Goal: Task Accomplishment & Management: Complete application form

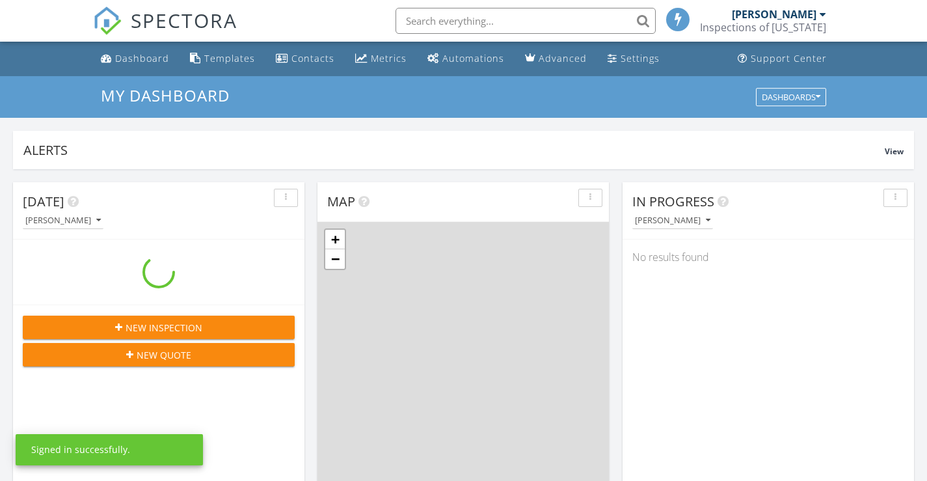
scroll to position [1204, 947]
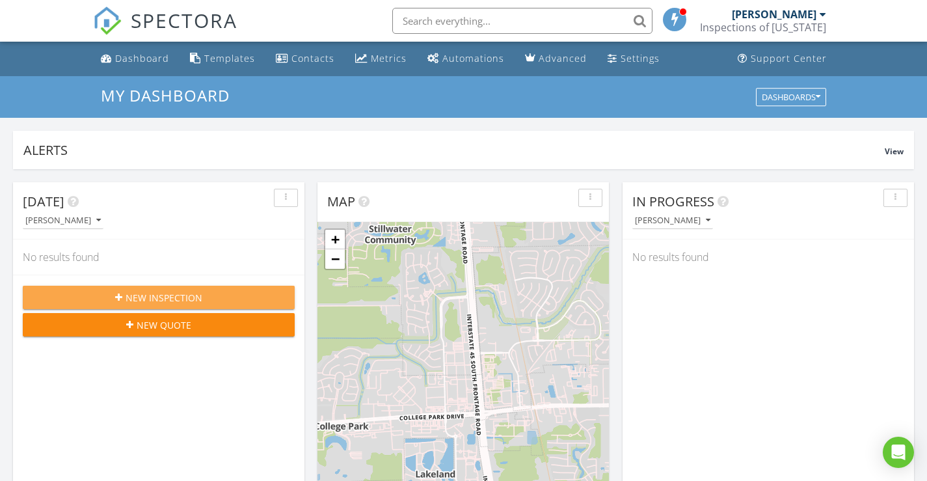
click at [178, 301] on span "New Inspection" at bounding box center [164, 298] width 77 height 14
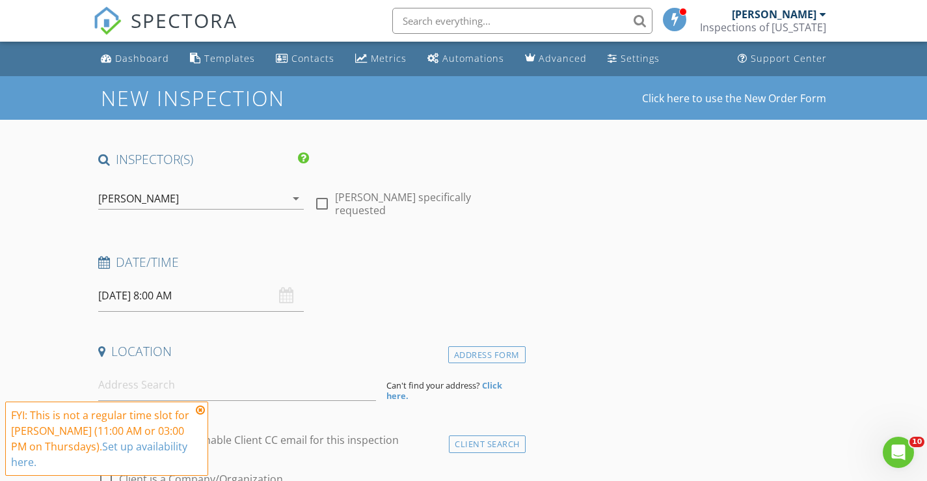
drag, startPoint x: 294, startPoint y: 201, endPoint x: 286, endPoint y: 207, distance: 9.8
click at [293, 201] on icon "arrow_drop_down" at bounding box center [296, 199] width 16 height 16
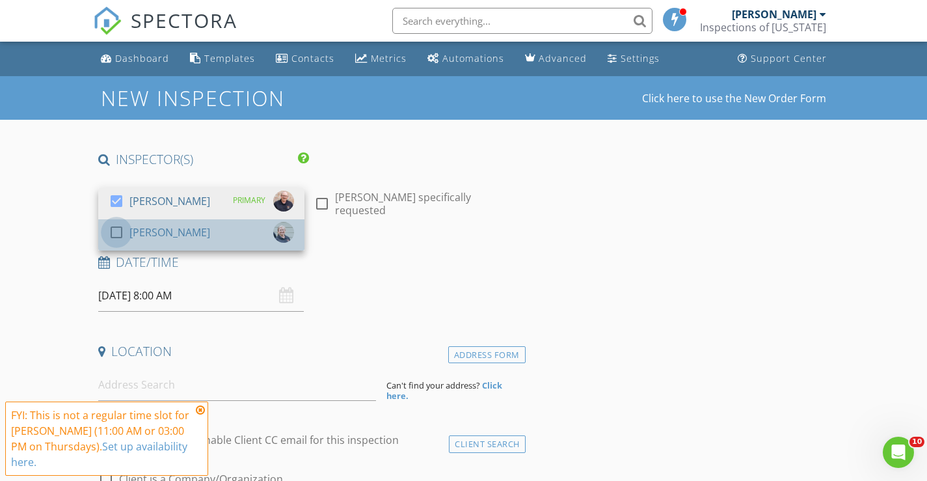
click at [119, 228] on div at bounding box center [116, 232] width 22 height 22
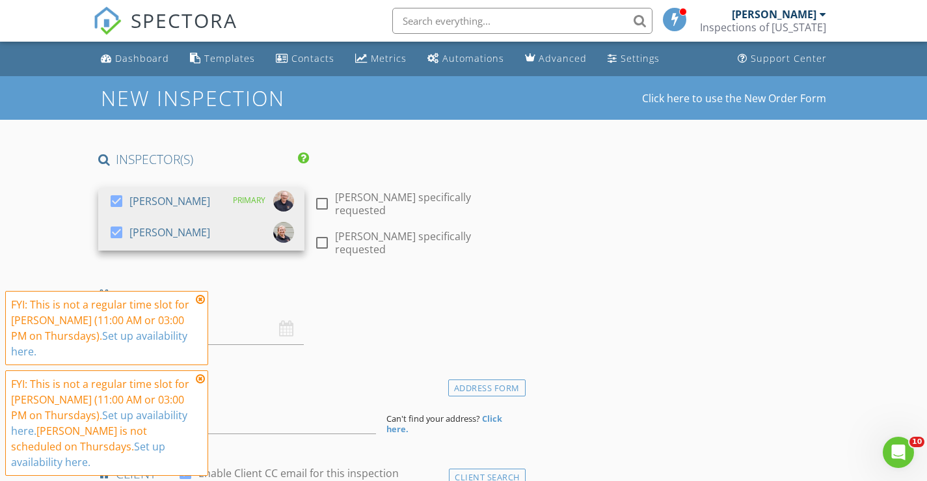
click at [198, 299] on icon at bounding box center [200, 299] width 9 height 10
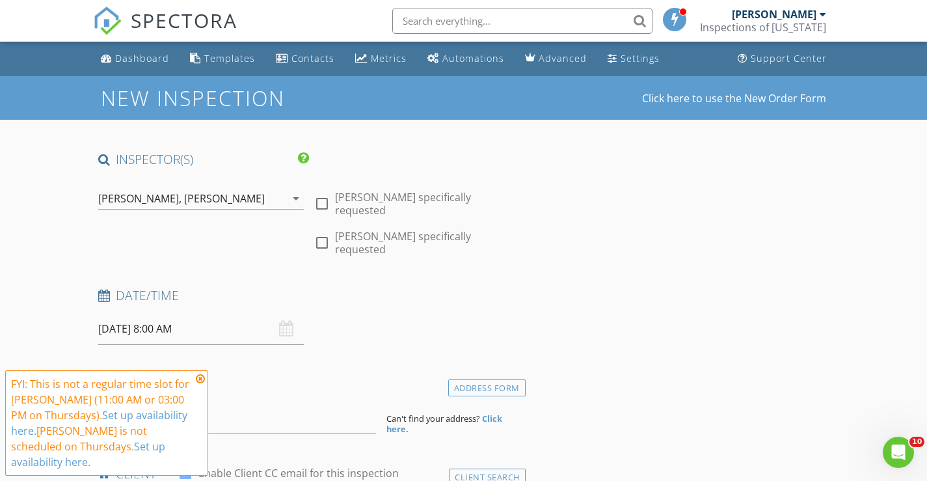
click at [201, 379] on icon at bounding box center [200, 378] width 9 height 10
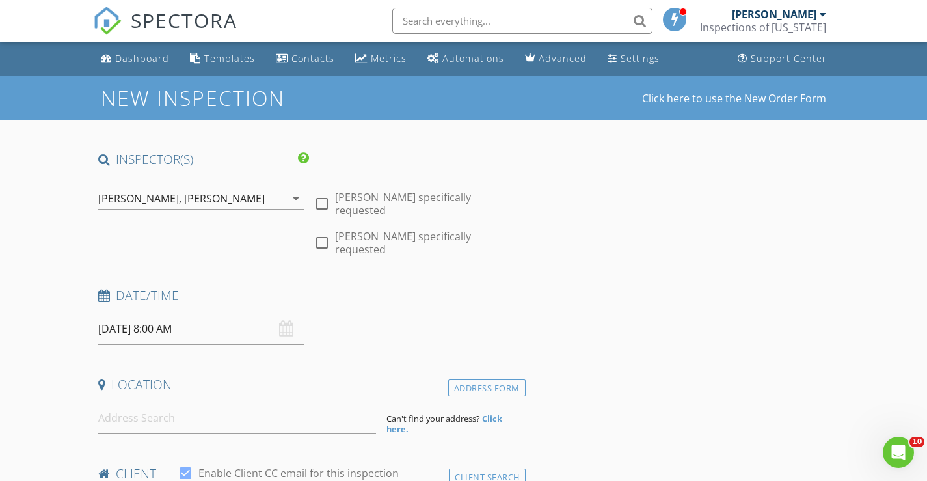
click at [129, 315] on input "[DATE] 8:00 AM" at bounding box center [201, 329] width 206 height 32
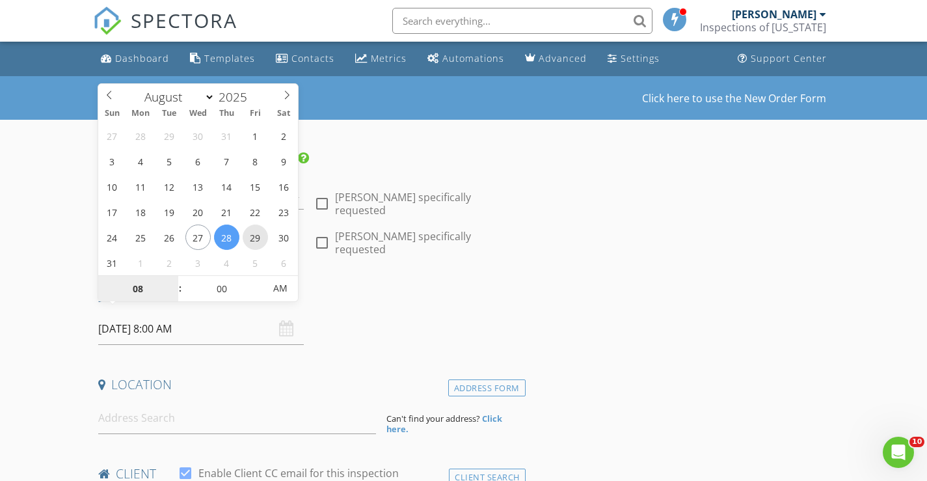
type input "[DATE] 8:00 AM"
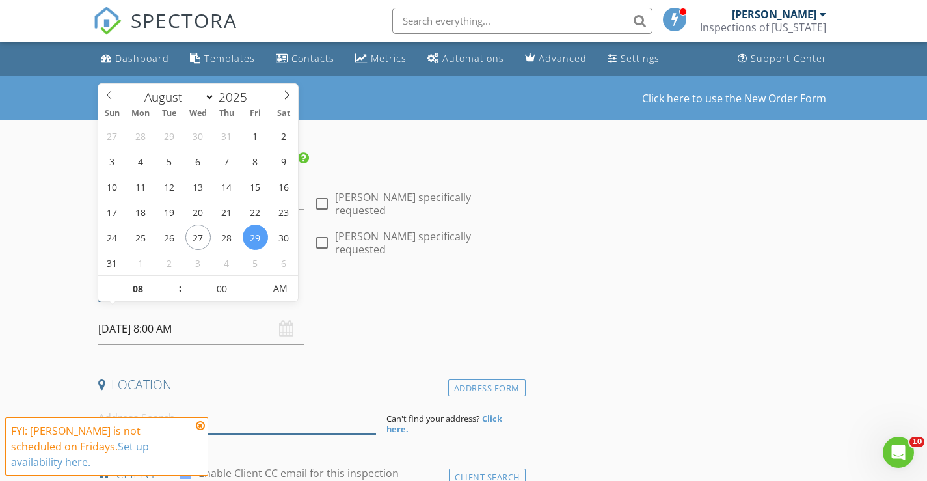
click at [340, 402] on input at bounding box center [237, 418] width 278 height 32
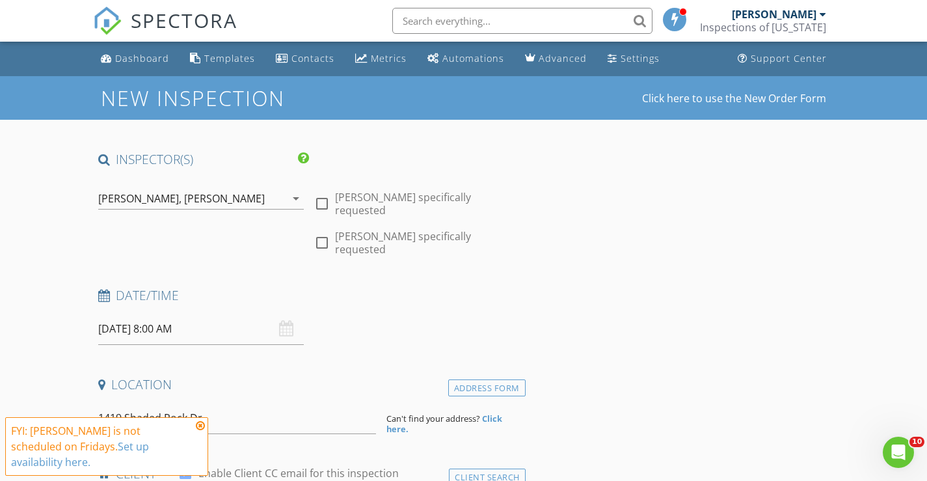
click at [198, 422] on icon at bounding box center [200, 425] width 9 height 10
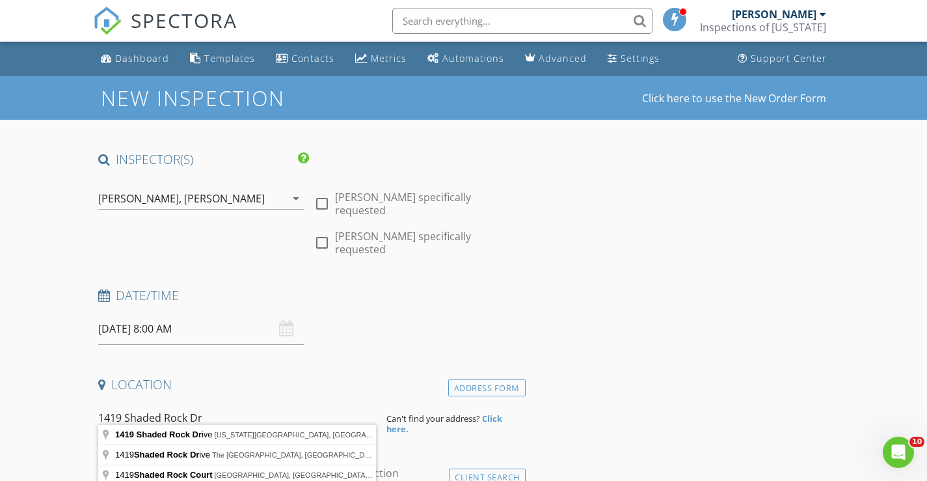
click at [207, 402] on input "1419 Shaded Rock Dr" at bounding box center [237, 418] width 278 height 32
type input "[STREET_ADDRESS][US_STATE]"
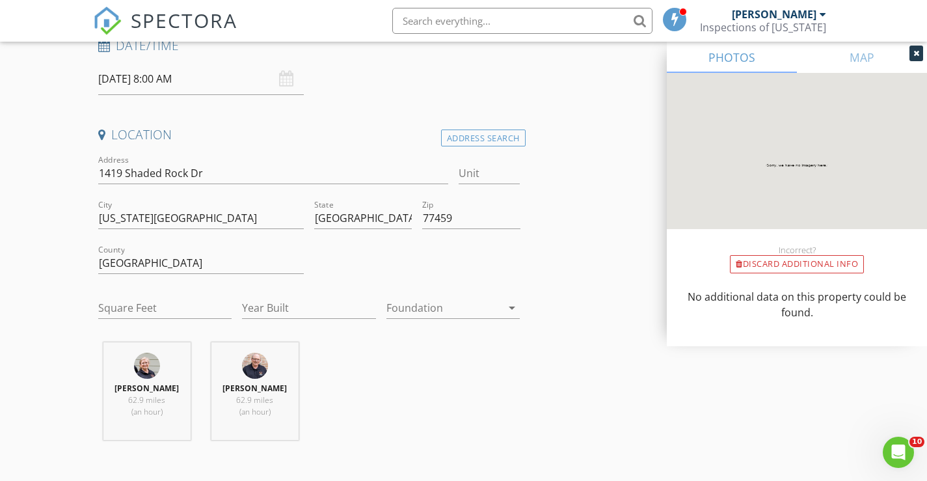
scroll to position [260, 0]
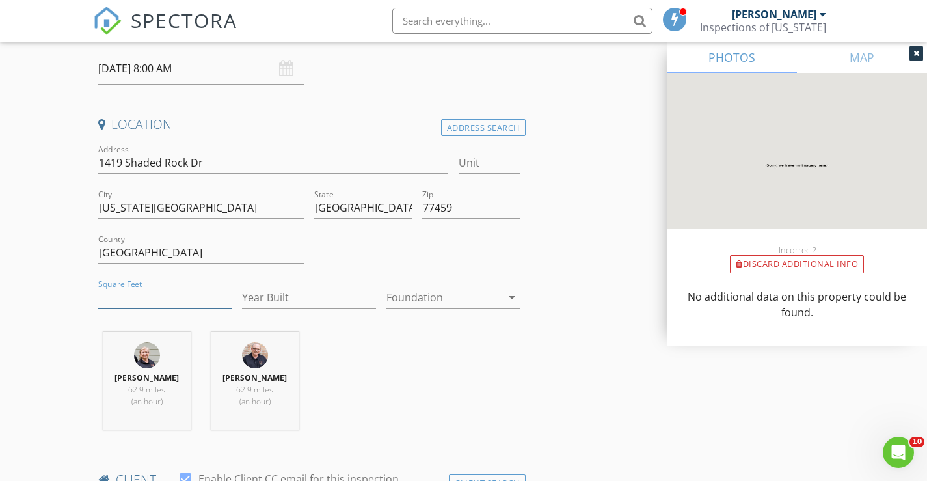
click at [135, 287] on input "Square Feet" at bounding box center [165, 297] width 134 height 21
type input "2021"
click at [254, 287] on input "Year Built" at bounding box center [309, 297] width 134 height 21
type input "2025"
click at [432, 287] on div at bounding box center [444, 297] width 116 height 21
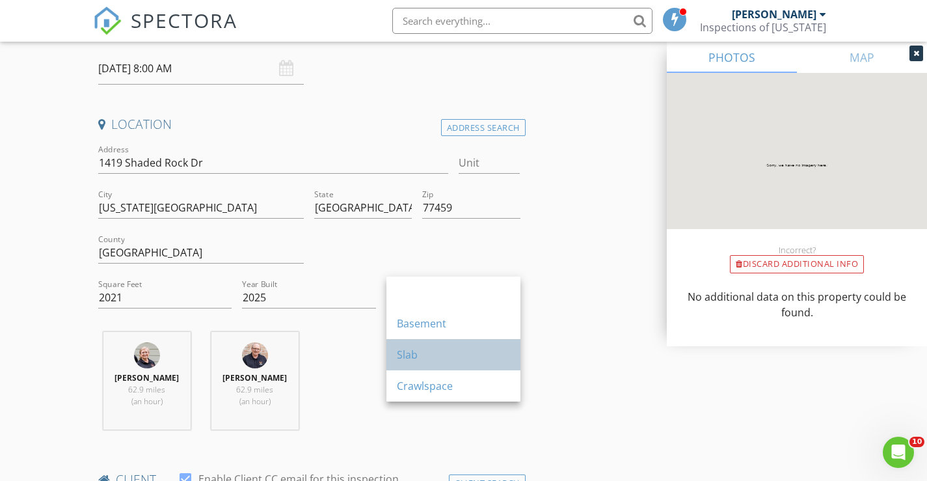
click at [412, 349] on div "Slab" at bounding box center [453, 355] width 113 height 16
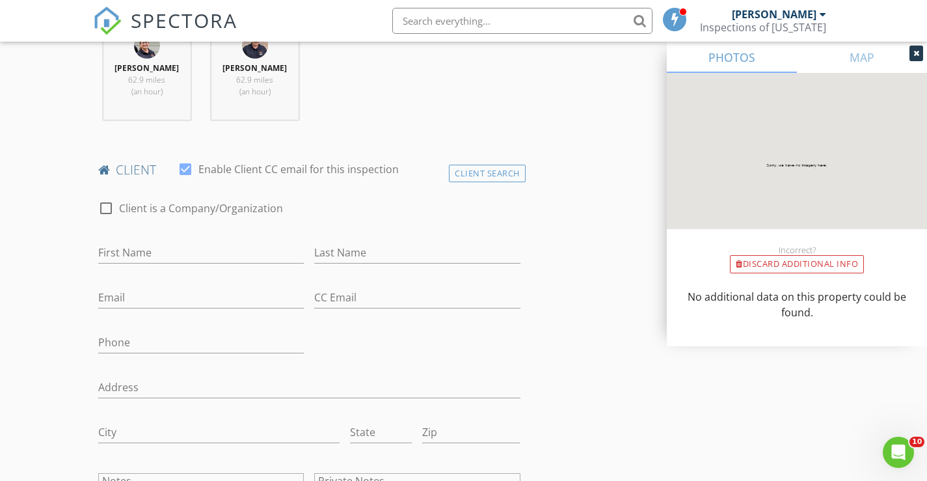
scroll to position [585, 0]
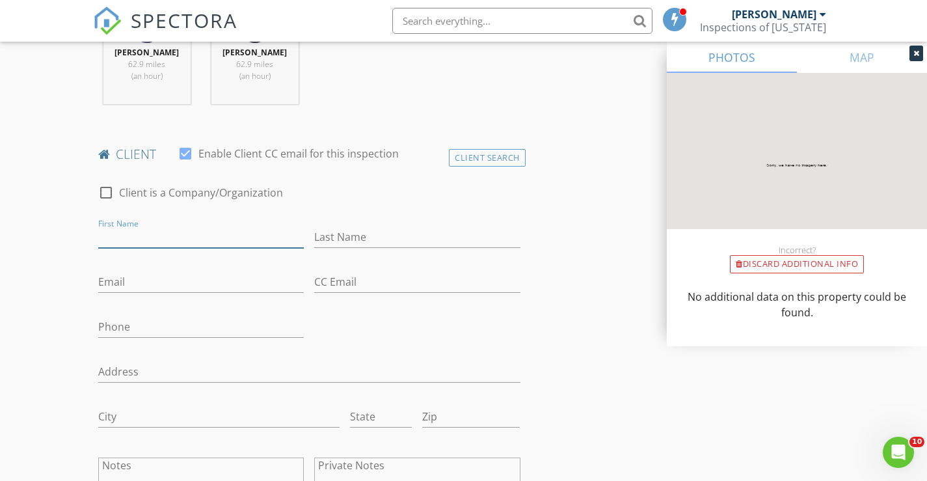
click at [135, 232] on input "First Name" at bounding box center [201, 236] width 206 height 21
type input "[PERSON_NAME]"
click at [323, 233] on input "Last Name" at bounding box center [417, 236] width 206 height 21
type input "[PERSON_NAME]"
click at [178, 286] on input "Email" at bounding box center [201, 281] width 206 height 21
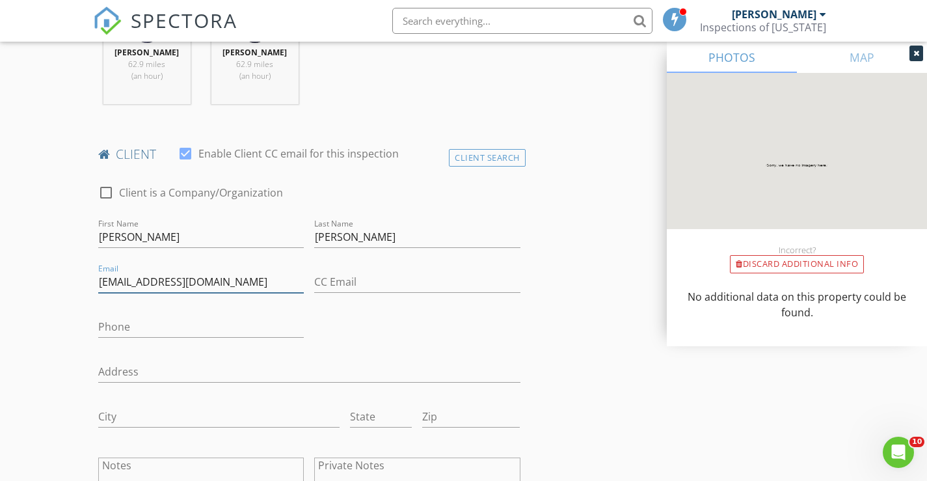
type input "[EMAIL_ADDRESS][DOMAIN_NAME]"
click at [141, 327] on input "Phone" at bounding box center [201, 326] width 206 height 21
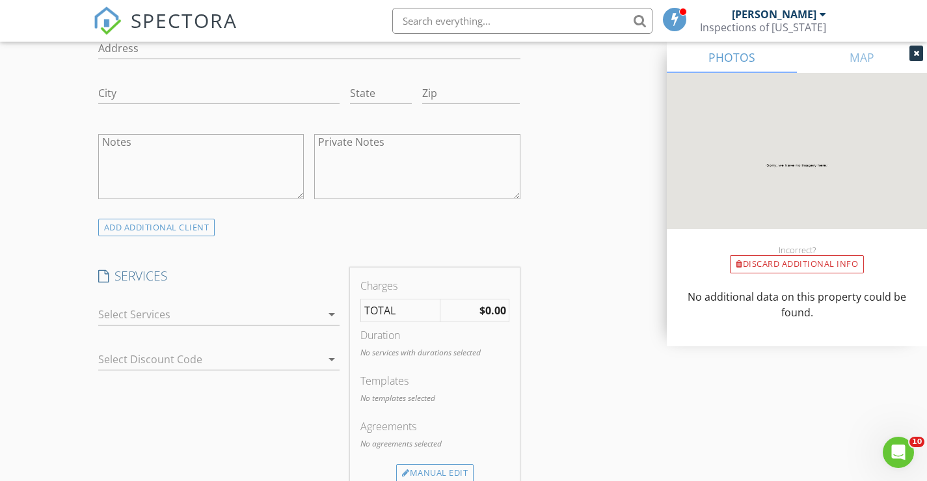
scroll to position [911, 0]
type input "[PHONE_NUMBER]"
click at [332, 315] on icon "arrow_drop_down" at bounding box center [332, 312] width 16 height 16
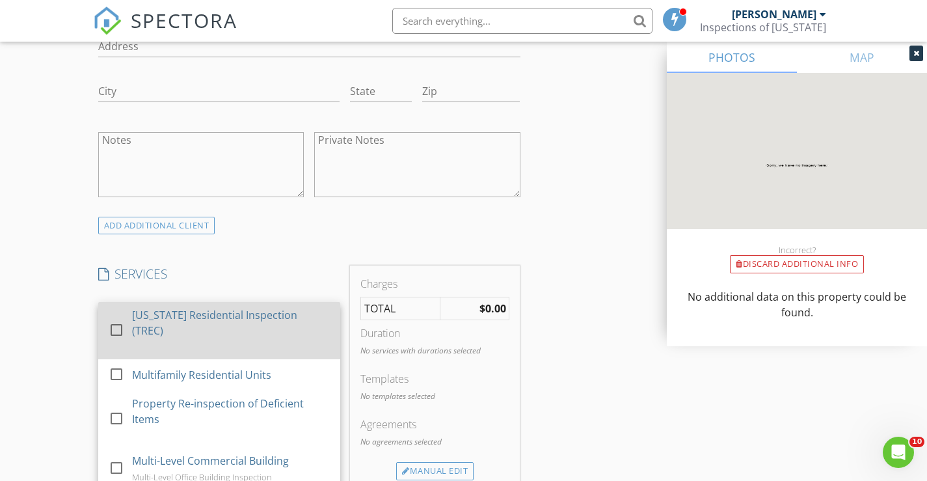
click at [118, 319] on div at bounding box center [116, 330] width 22 height 22
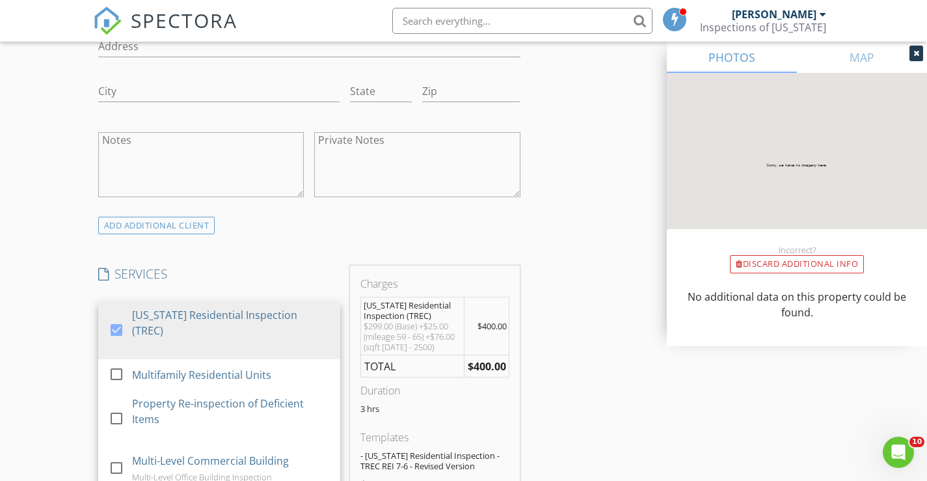
click at [553, 350] on div "INSPECTOR(S) check_box [PERSON_NAME] PRIMARY check_box [PERSON_NAME] [PERSON_NA…" at bounding box center [463, 432] width 741 height 2384
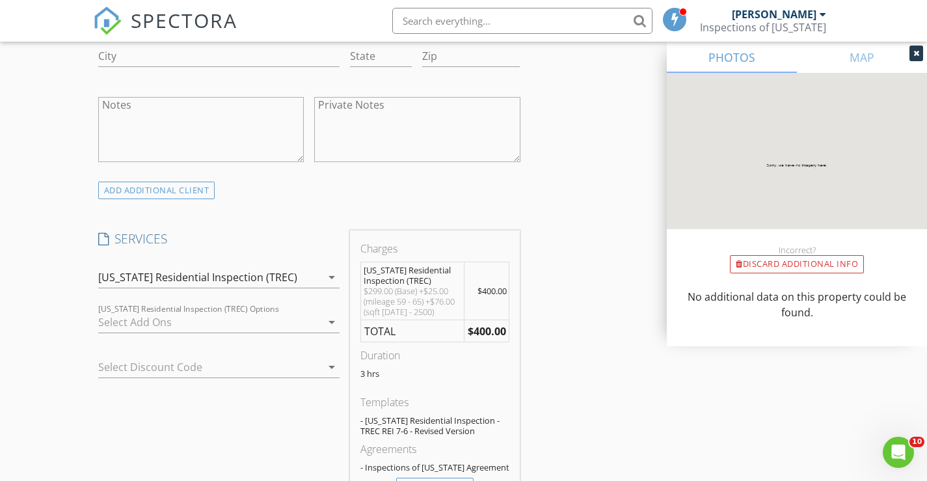
scroll to position [976, 0]
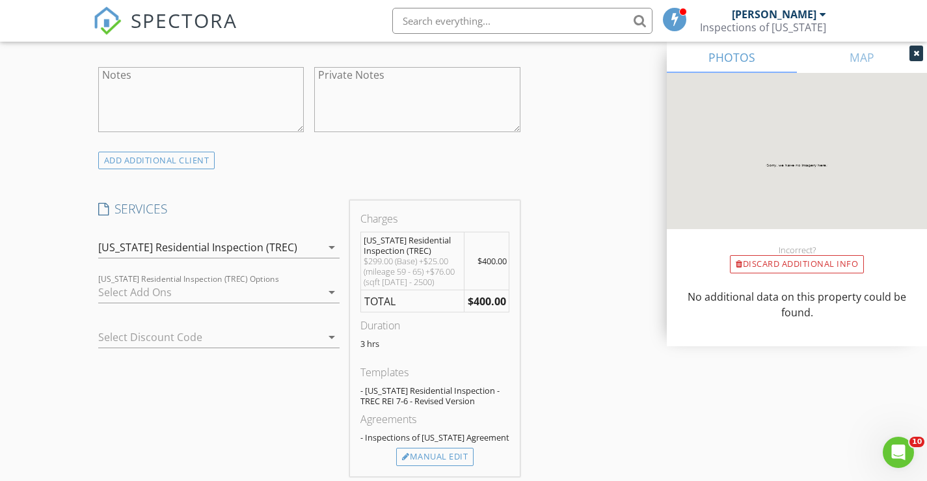
click at [332, 293] on icon "arrow_drop_down" at bounding box center [332, 292] width 16 height 16
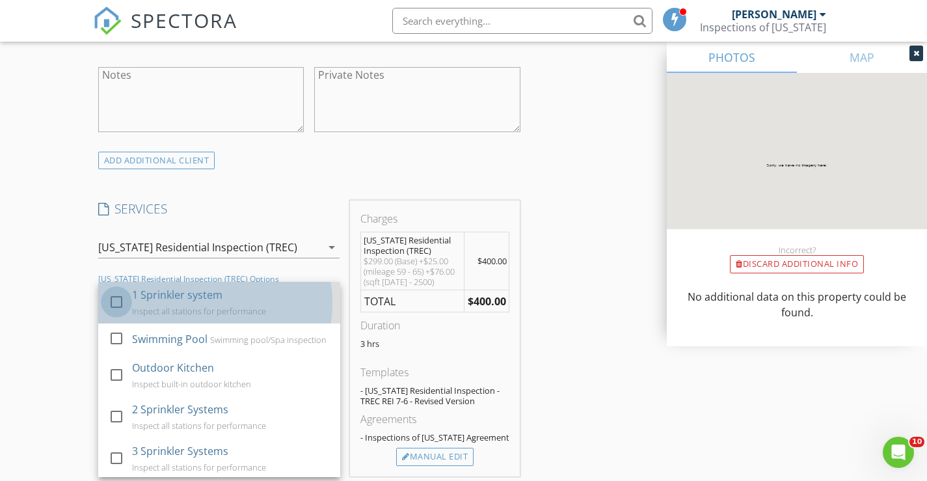
click at [113, 302] on div at bounding box center [116, 302] width 22 height 22
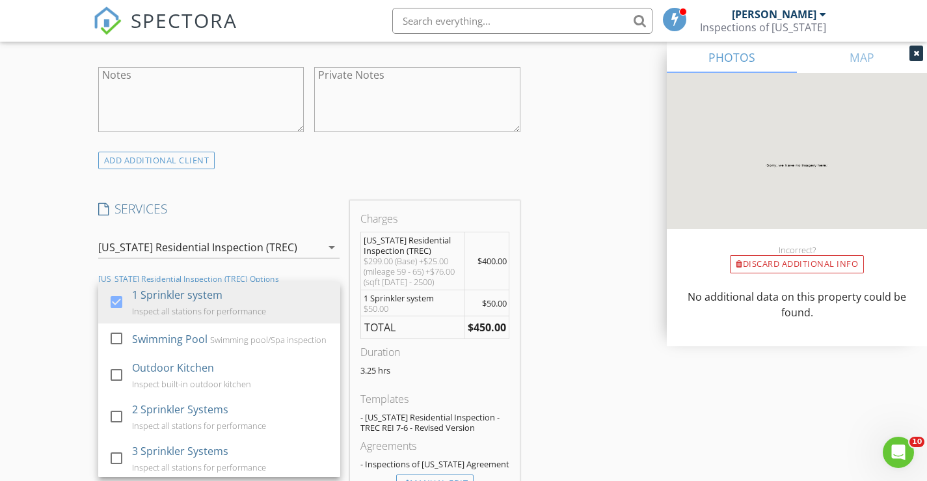
click at [570, 384] on div "INSPECTOR(S) check_box [PERSON_NAME] PRIMARY check_box [PERSON_NAME] [PERSON_NA…" at bounding box center [463, 380] width 741 height 2411
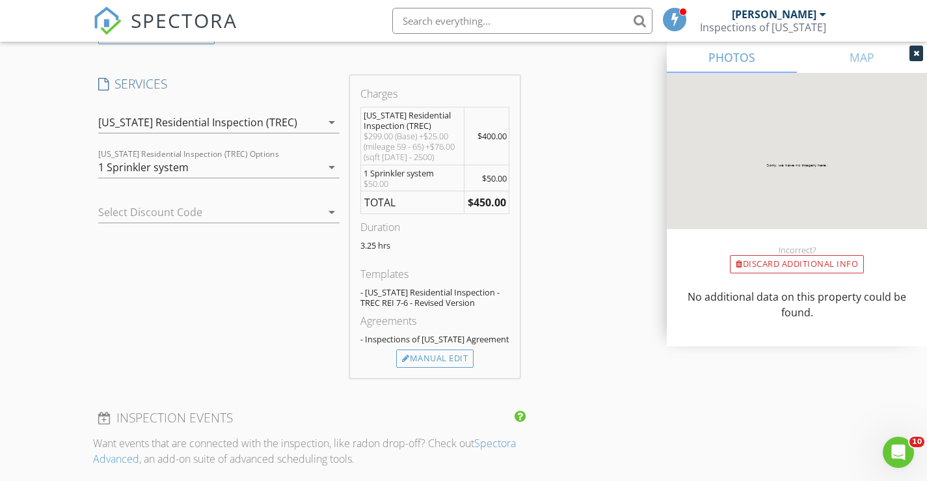
scroll to position [1106, 0]
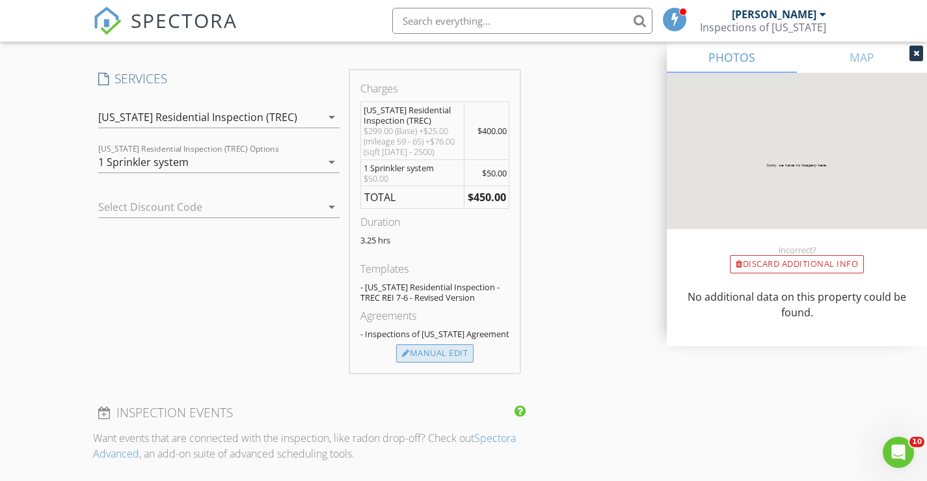
click at [454, 358] on div "Manual Edit" at bounding box center [434, 353] width 77 height 18
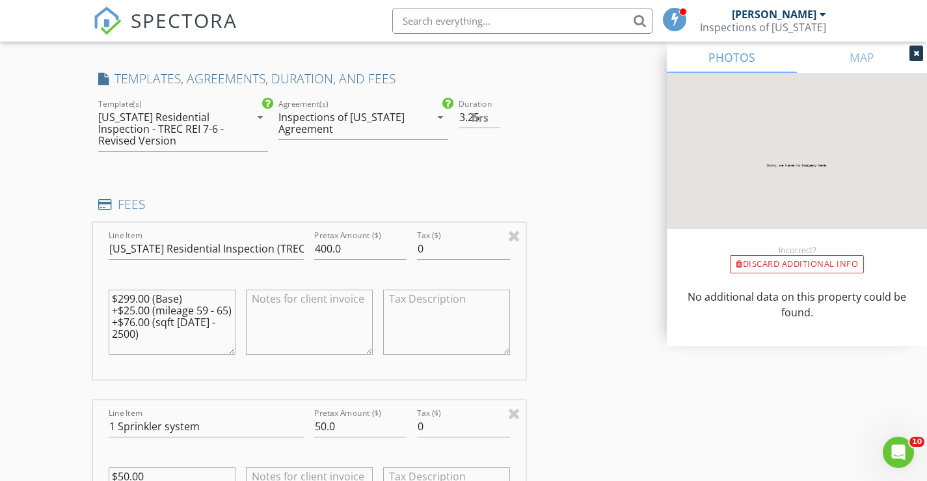
click at [136, 313] on textarea "$299.00 (Base) +$25.00 (mileage 59 - 65) +$76.00 (sqft [DATE] - 2500)" at bounding box center [172, 321] width 127 height 65
click at [206, 312] on textarea "$299.00 (Base) +$50.00 (mileage 59 - 65) +$76.00 (sqft [DATE] - 2500)" at bounding box center [172, 321] width 127 height 65
click at [124, 321] on textarea "$299.00 (Base) +$50.00 (mileage 65 - 65) +$76.00 (sqft [DATE] - 2500)" at bounding box center [172, 321] width 127 height 65
type textarea "$299.00 (Base) +$50.00 (mileage 65 - 75) +$76.00 (sqft [DATE] - 2500)"
click at [327, 251] on input "400.0" at bounding box center [360, 248] width 92 height 21
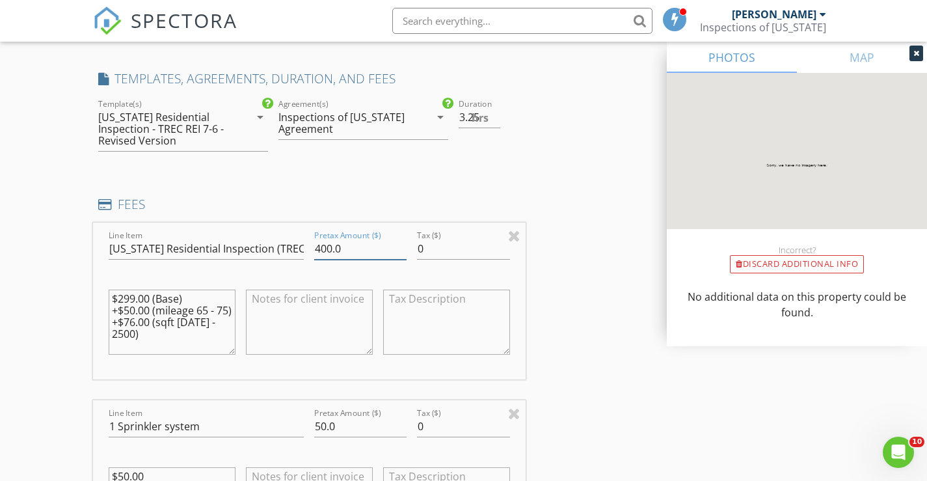
click at [330, 252] on input "400.0" at bounding box center [360, 248] width 92 height 21
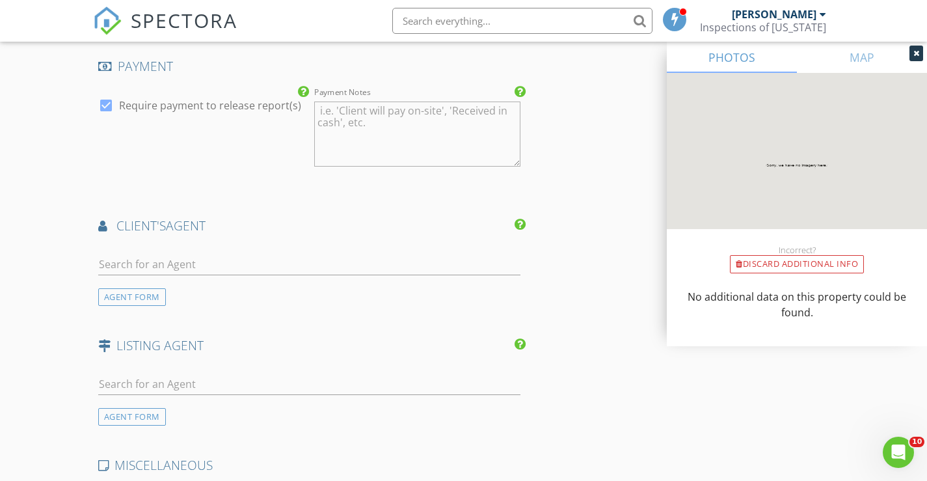
scroll to position [1821, 0]
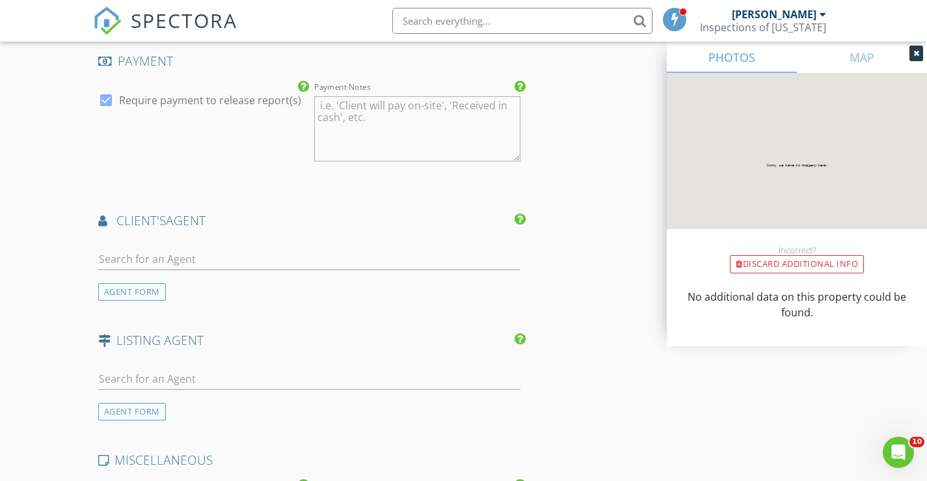
type input "425.0"
click at [135, 263] on input "text" at bounding box center [309, 258] width 422 height 21
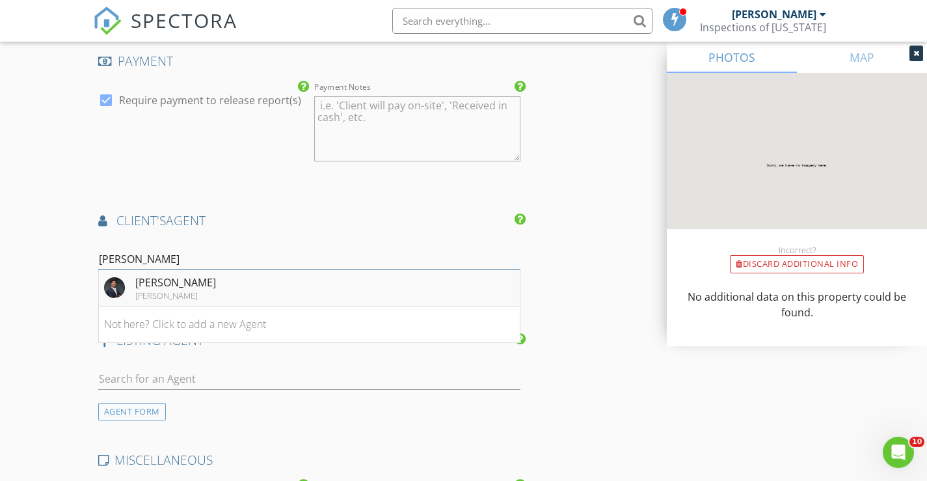
type input "[PERSON_NAME]"
click at [142, 285] on div "[PERSON_NAME]" at bounding box center [175, 282] width 81 height 16
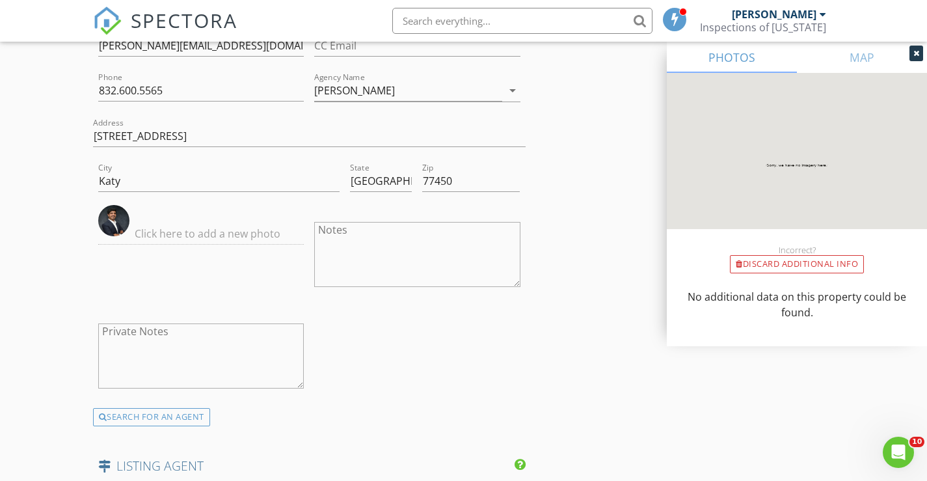
scroll to position [2341, 0]
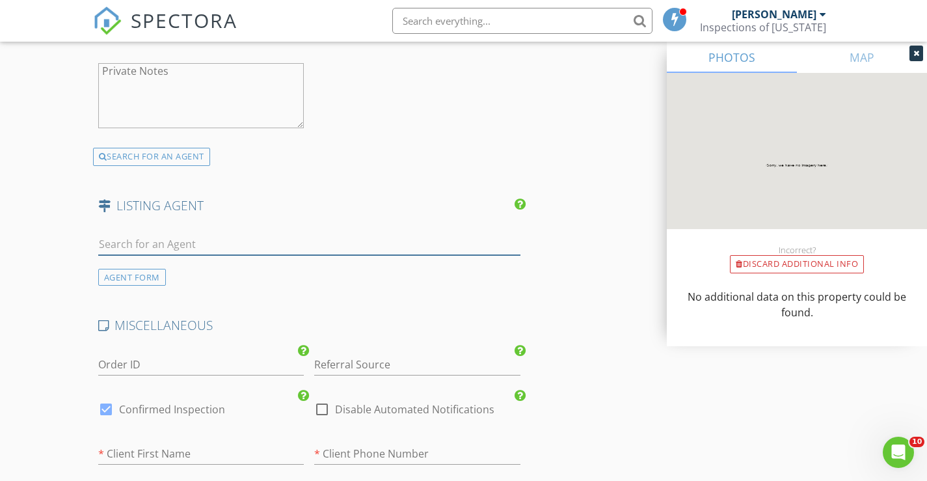
click at [111, 248] on input "text" at bounding box center [309, 243] width 422 height 21
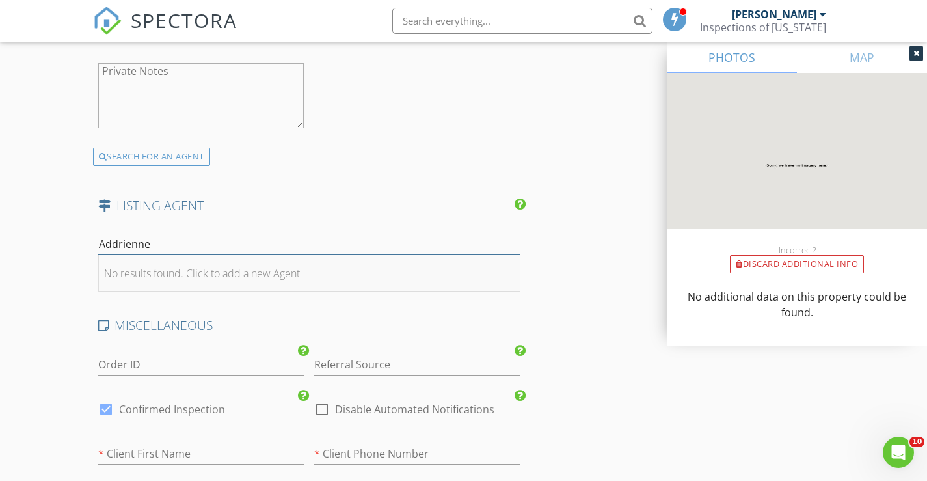
type input "Addrienne"
click at [173, 283] on li "No results found. Click to add a new Agent" at bounding box center [309, 273] width 421 height 36
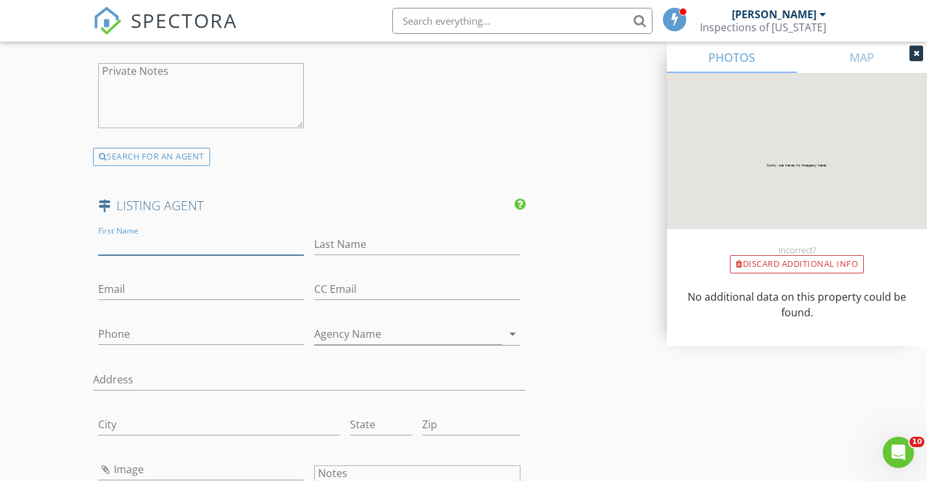
click at [142, 245] on input "First Name" at bounding box center [201, 243] width 206 height 21
type input "Addrienne"
click at [352, 245] on input "Last Name" at bounding box center [417, 243] width 206 height 21
type input "[PERSON_NAME]"
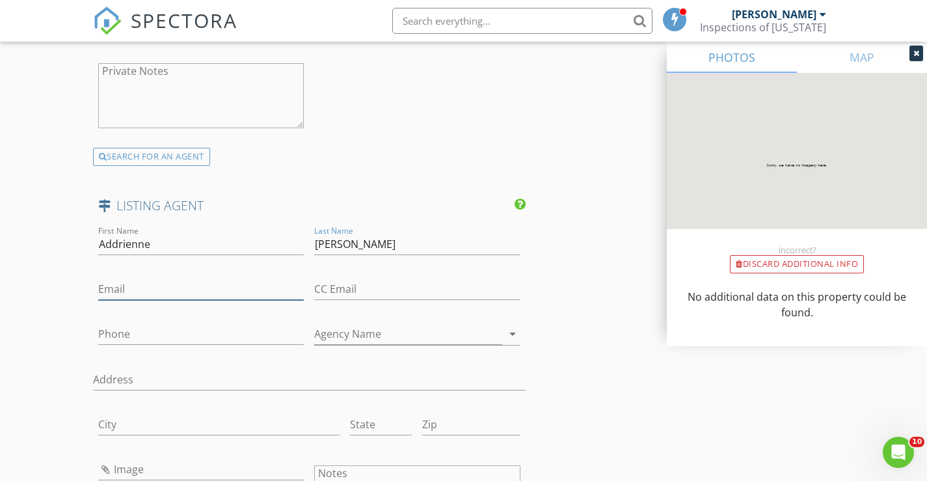
click at [139, 293] on input "Email" at bounding box center [201, 288] width 206 height 21
type input "[EMAIL_ADDRESS][PERSON_NAME][PERSON_NAME][DOMAIN_NAME]"
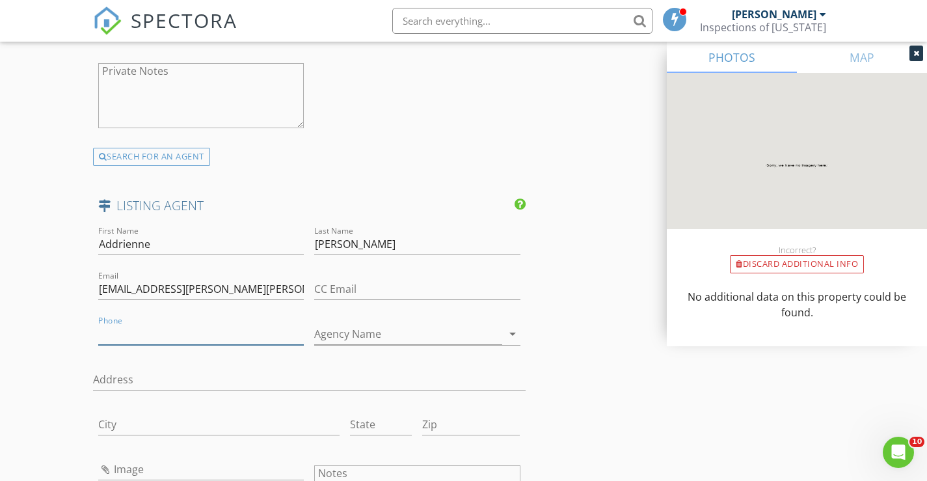
click at [123, 335] on input "Phone" at bounding box center [201, 333] width 206 height 21
type input "[PHONE_NUMBER]"
click at [343, 337] on input "Agency Name" at bounding box center [408, 333] width 188 height 21
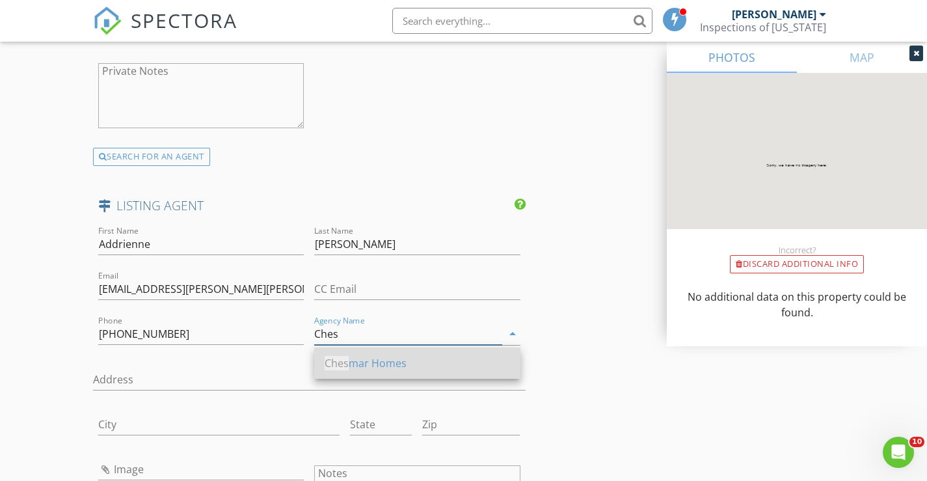
click at [361, 366] on div "Ches mar Homes" at bounding box center [417, 363] width 185 height 16
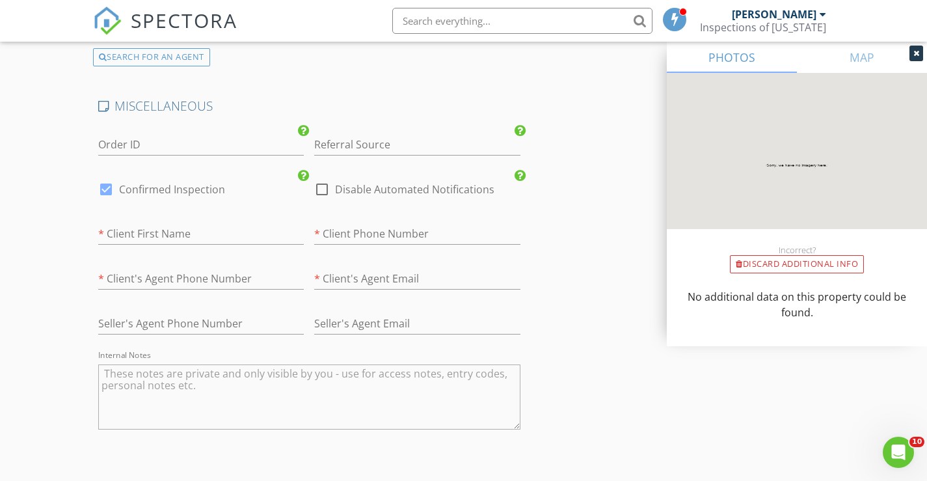
scroll to position [2992, 0]
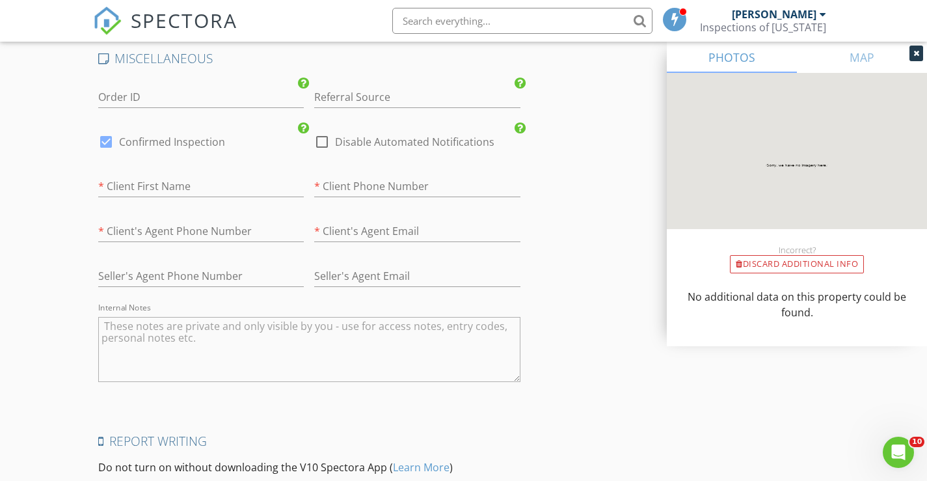
type input "Chesmar Homes"
click at [135, 325] on textarea "Internal Notes" at bounding box center [309, 349] width 422 height 65
type textarea "New in [GEOGRAPHIC_DATA]. Client and realtor coming. Sprinkler."
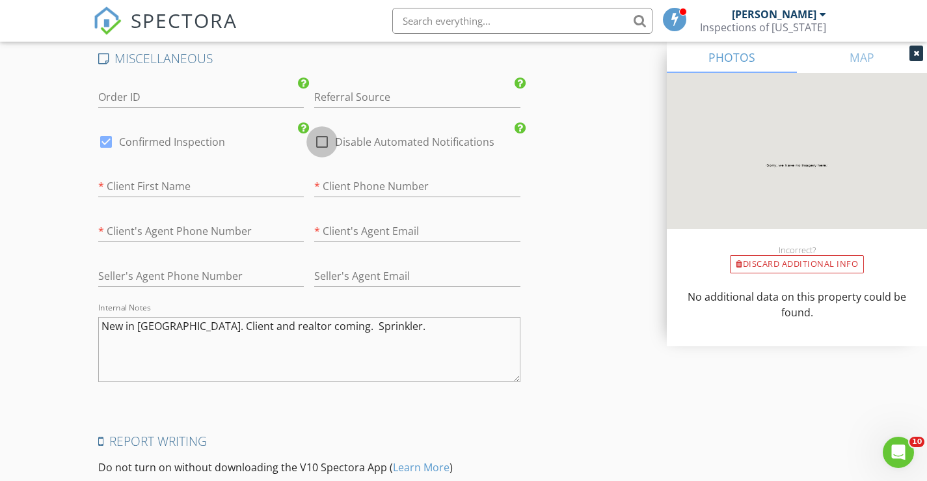
click at [319, 142] on div at bounding box center [322, 142] width 22 height 22
checkbox input "true"
click at [105, 142] on div at bounding box center [106, 142] width 22 height 22
checkbox input "false"
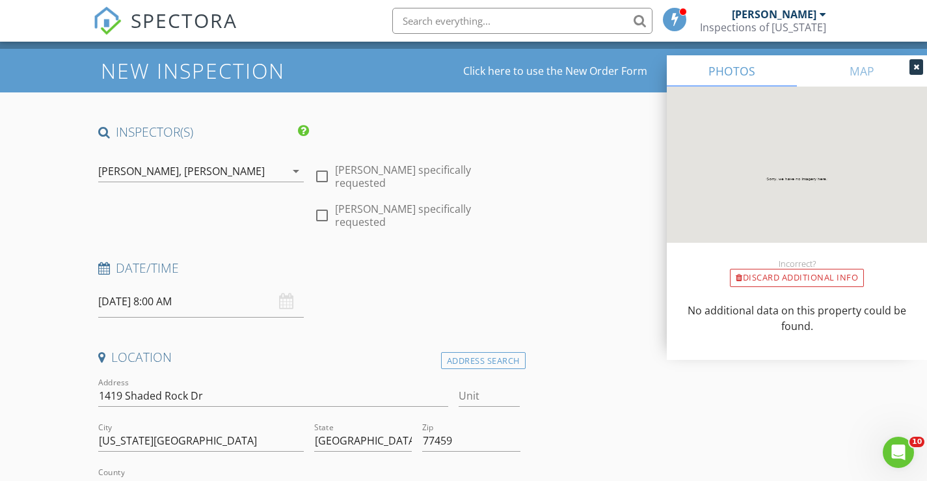
scroll to position [0, 0]
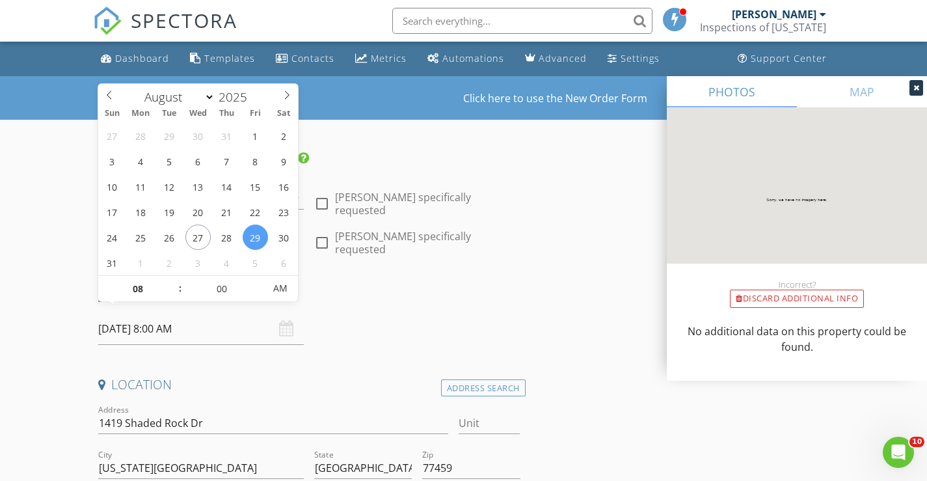
click at [166, 321] on input "[DATE] 8:00 AM" at bounding box center [201, 329] width 206 height 32
type input "05"
type input "[DATE] 8:05 AM"
click at [258, 280] on span at bounding box center [257, 282] width 9 height 13
type input "10"
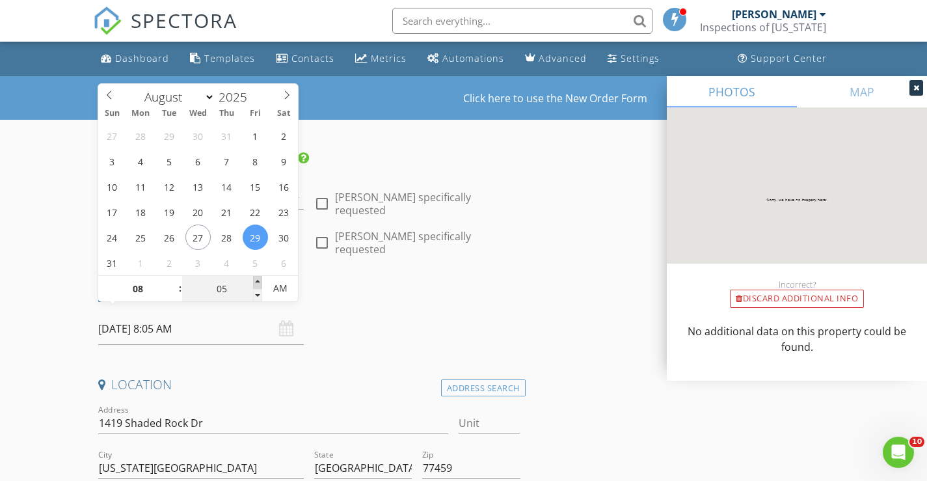
type input "[DATE] 8:10 AM"
click at [258, 280] on span at bounding box center [257, 282] width 9 height 13
type input "15"
type input "[DATE] 8:15 AM"
click at [258, 280] on span at bounding box center [257, 282] width 9 height 13
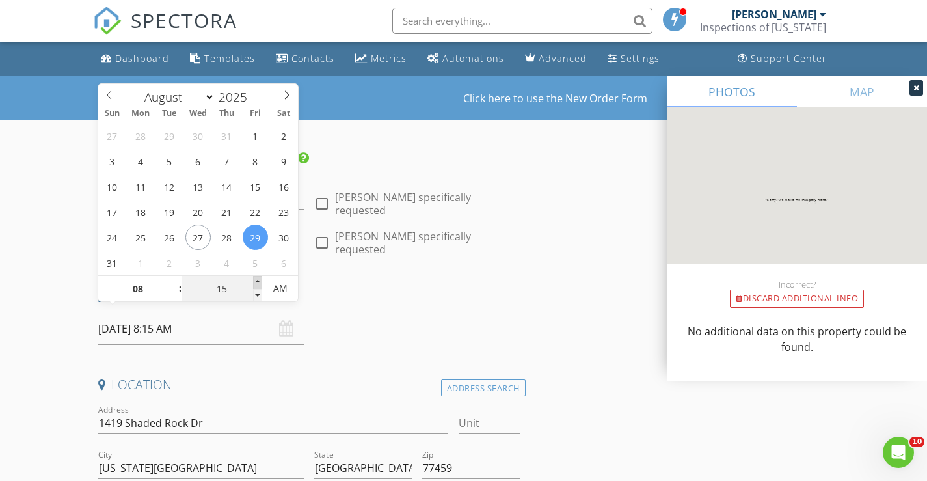
type input "20"
type input "[DATE] 8:20 AM"
click at [258, 280] on span at bounding box center [257, 282] width 9 height 13
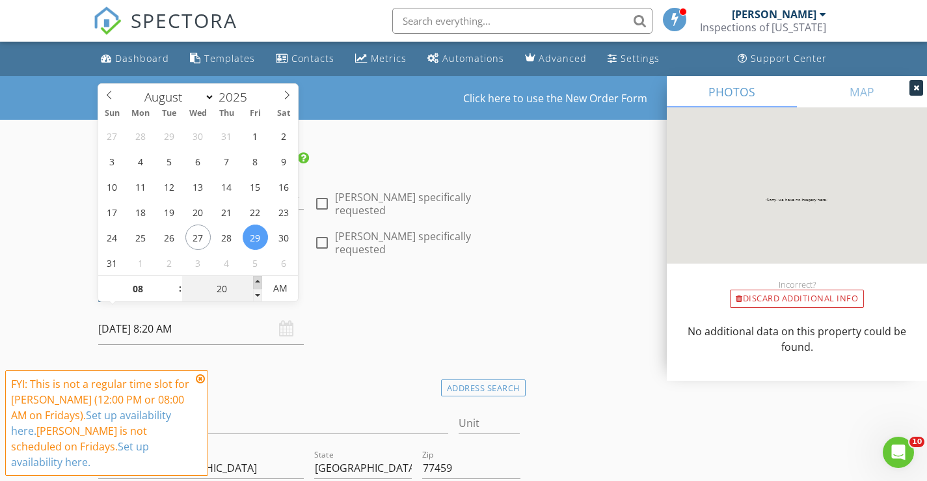
type input "25"
type input "[DATE] 8:25 AM"
click at [258, 280] on span at bounding box center [257, 282] width 9 height 13
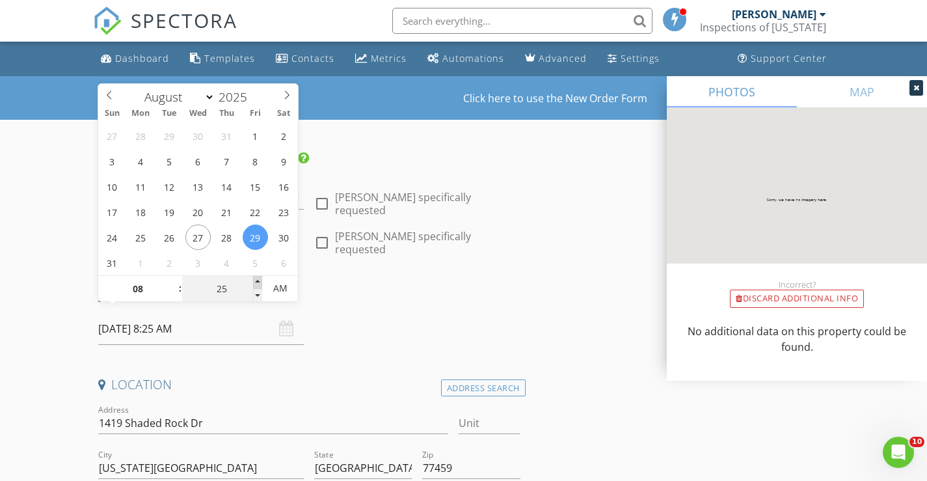
type input "30"
type input "[DATE] 8:30 AM"
click at [258, 280] on span at bounding box center [257, 282] width 9 height 13
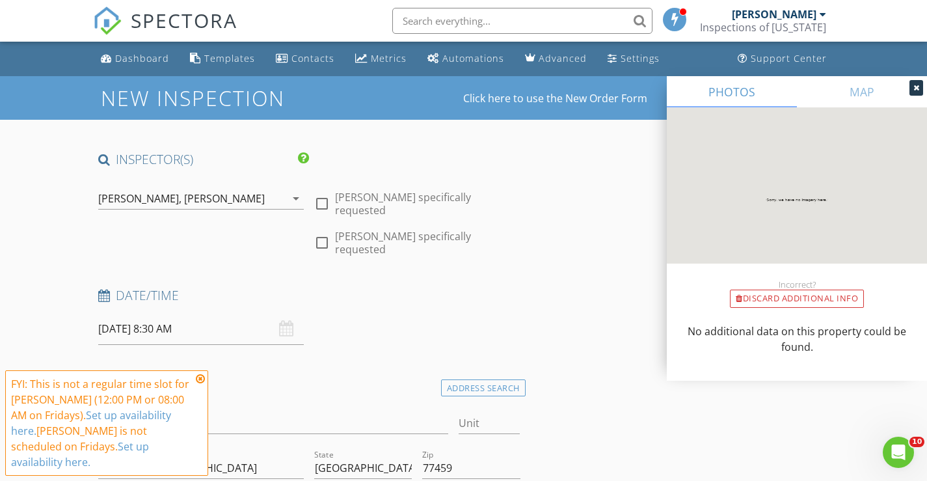
click at [198, 379] on icon at bounding box center [200, 378] width 9 height 10
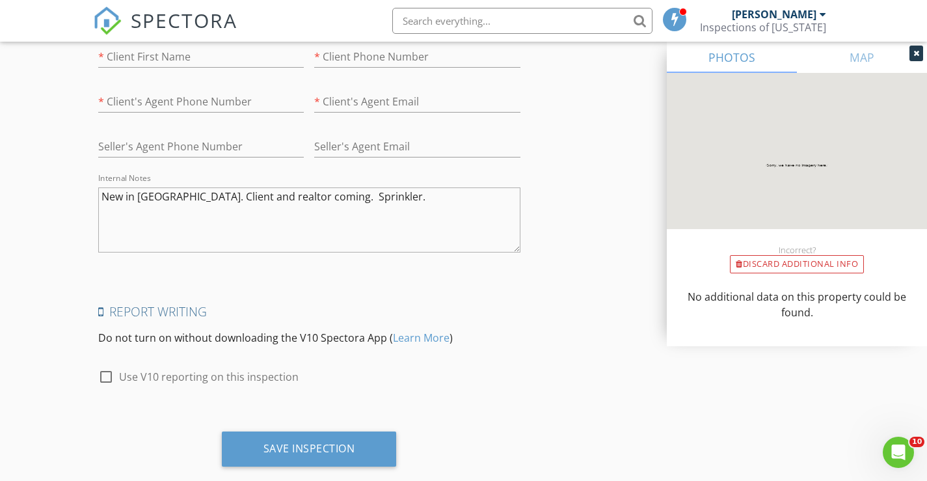
scroll to position [3149, 0]
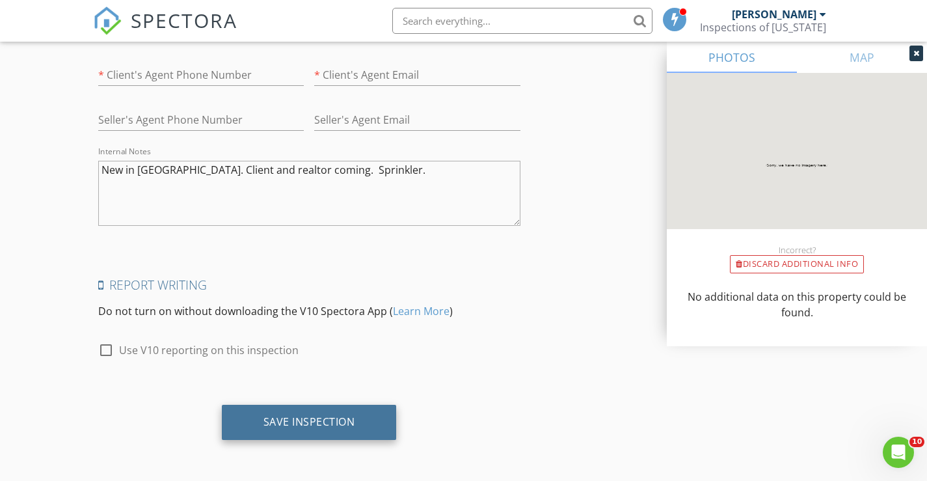
click at [342, 422] on div "Save Inspection" at bounding box center [309, 421] width 92 height 13
